Goal: Use online tool/utility: Use online tool/utility

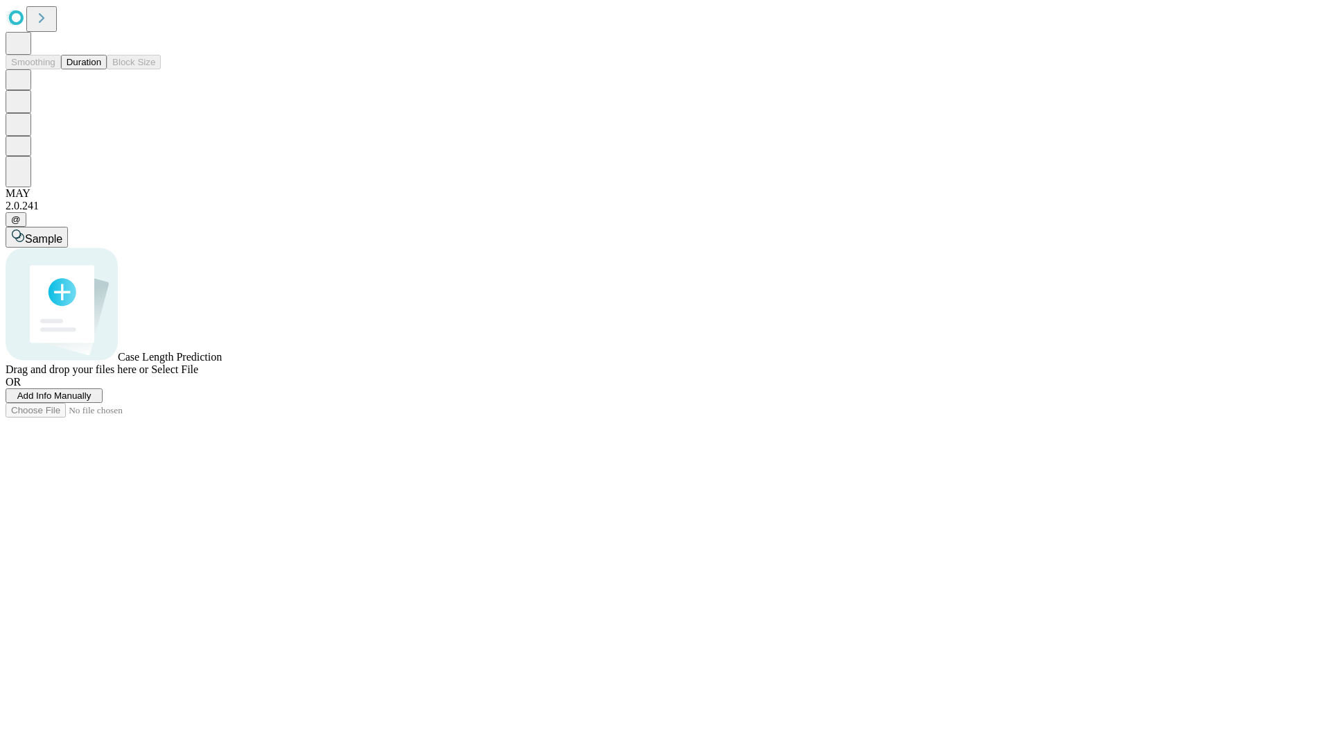
click at [101, 69] on button "Duration" at bounding box center [84, 62] width 46 height 15
click at [62, 233] on span "Sample" at bounding box center [43, 239] width 37 height 12
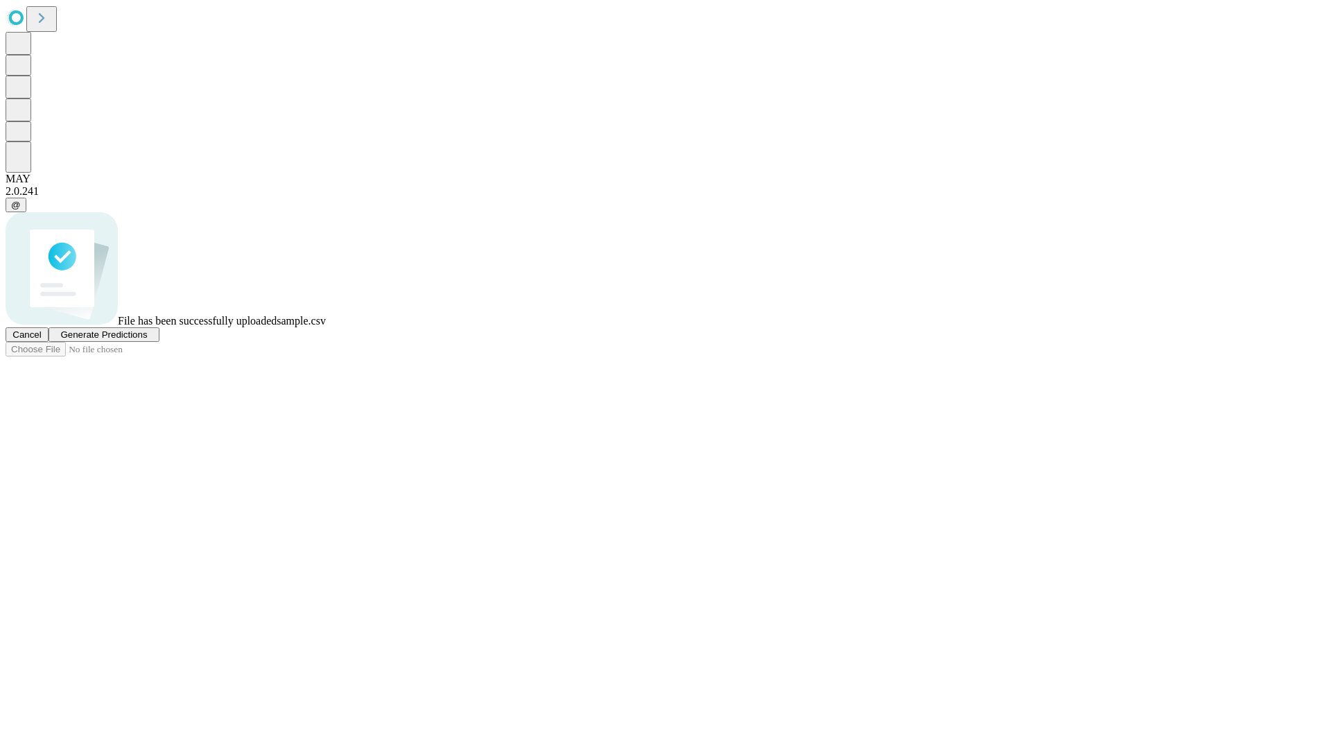
click at [147, 340] on span "Generate Predictions" at bounding box center [103, 334] width 87 height 10
